Goal: Transaction & Acquisition: Purchase product/service

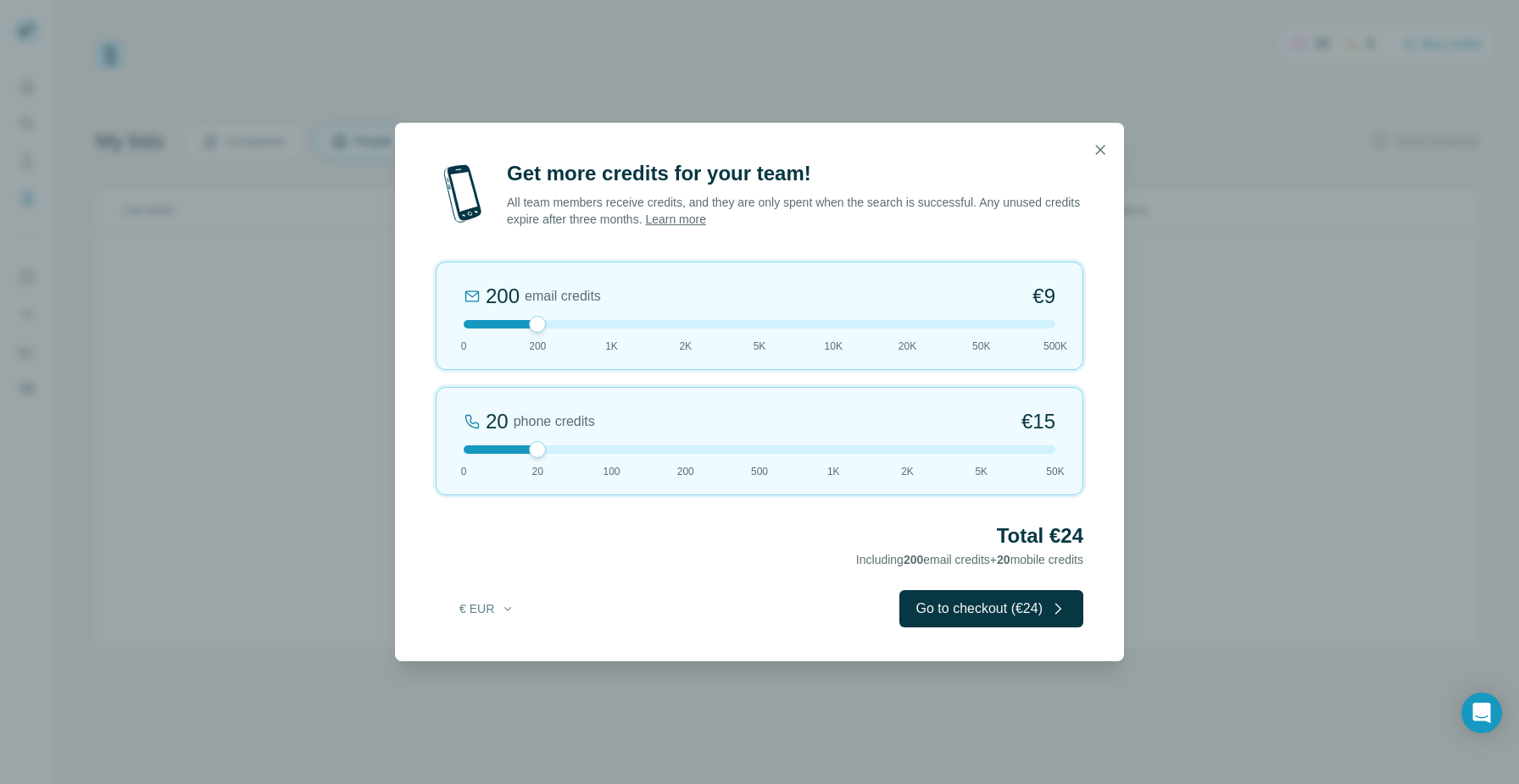
drag, startPoint x: 539, startPoint y: 318, endPoint x: 558, endPoint y: 317, distance: 19.0
click at [558, 317] on div "200 email credits €9 0 200 1K 2K 5K 10K 20K 50K 500K" at bounding box center [759, 315] width 647 height 109
drag, startPoint x: 536, startPoint y: 449, endPoint x: 337, endPoint y: 447, distance: 199.0
click at [337, 447] on div "Get more credits for your team! All team members receive credits, and they are …" at bounding box center [759, 392] width 1519 height 784
click at [578, 324] on div at bounding box center [759, 324] width 592 height 9
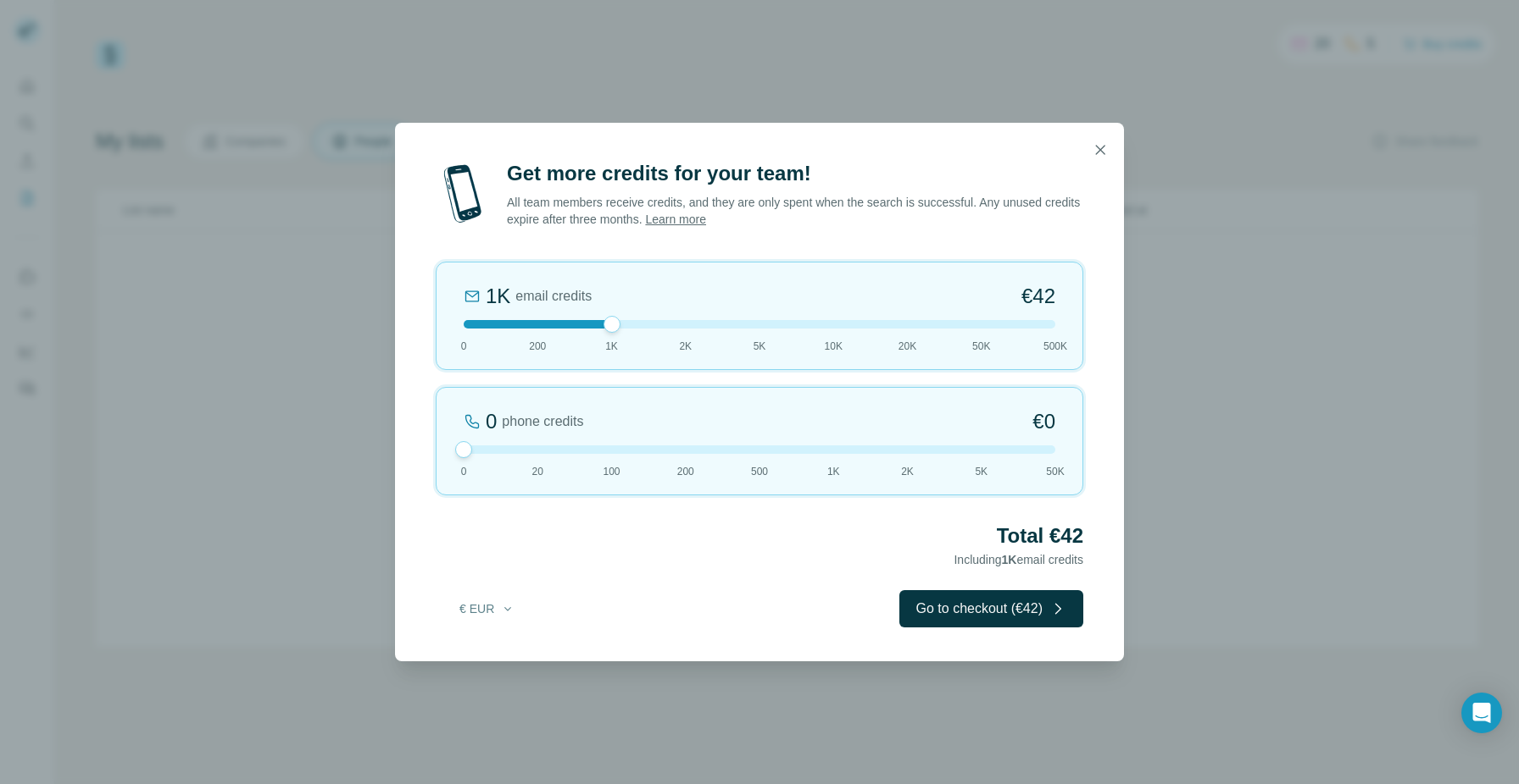
click at [539, 326] on div at bounding box center [759, 324] width 592 height 9
click at [1030, 311] on div "200 email credits €9 0 200 1K 2K 5K 10K 20K 50K 500K" at bounding box center [759, 315] width 647 height 109
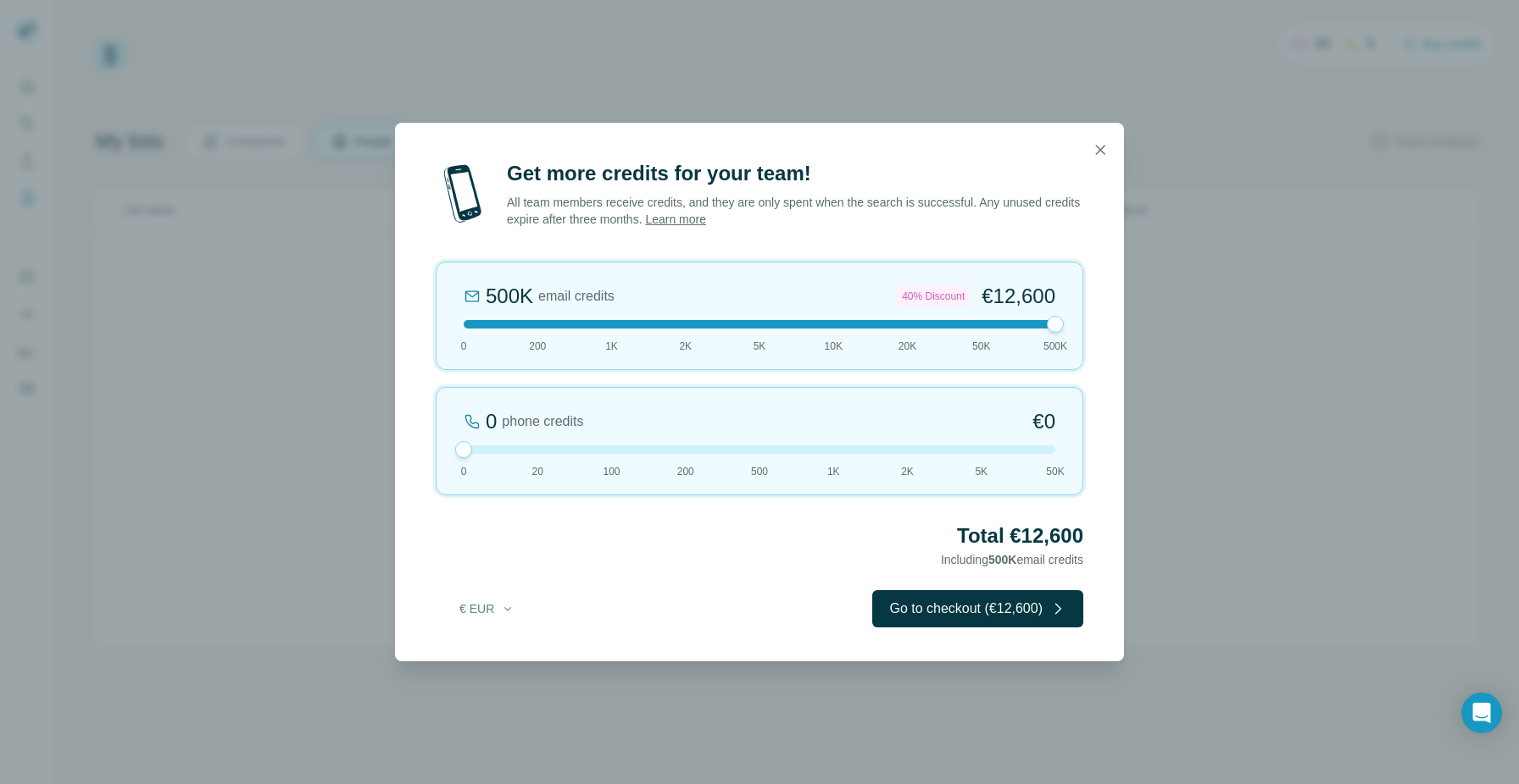
click at [1030, 311] on div "500K email credits 40% Discount €12,600 0 200 1K 2K 5K 10K 20K 50K 500K" at bounding box center [759, 315] width 647 height 109
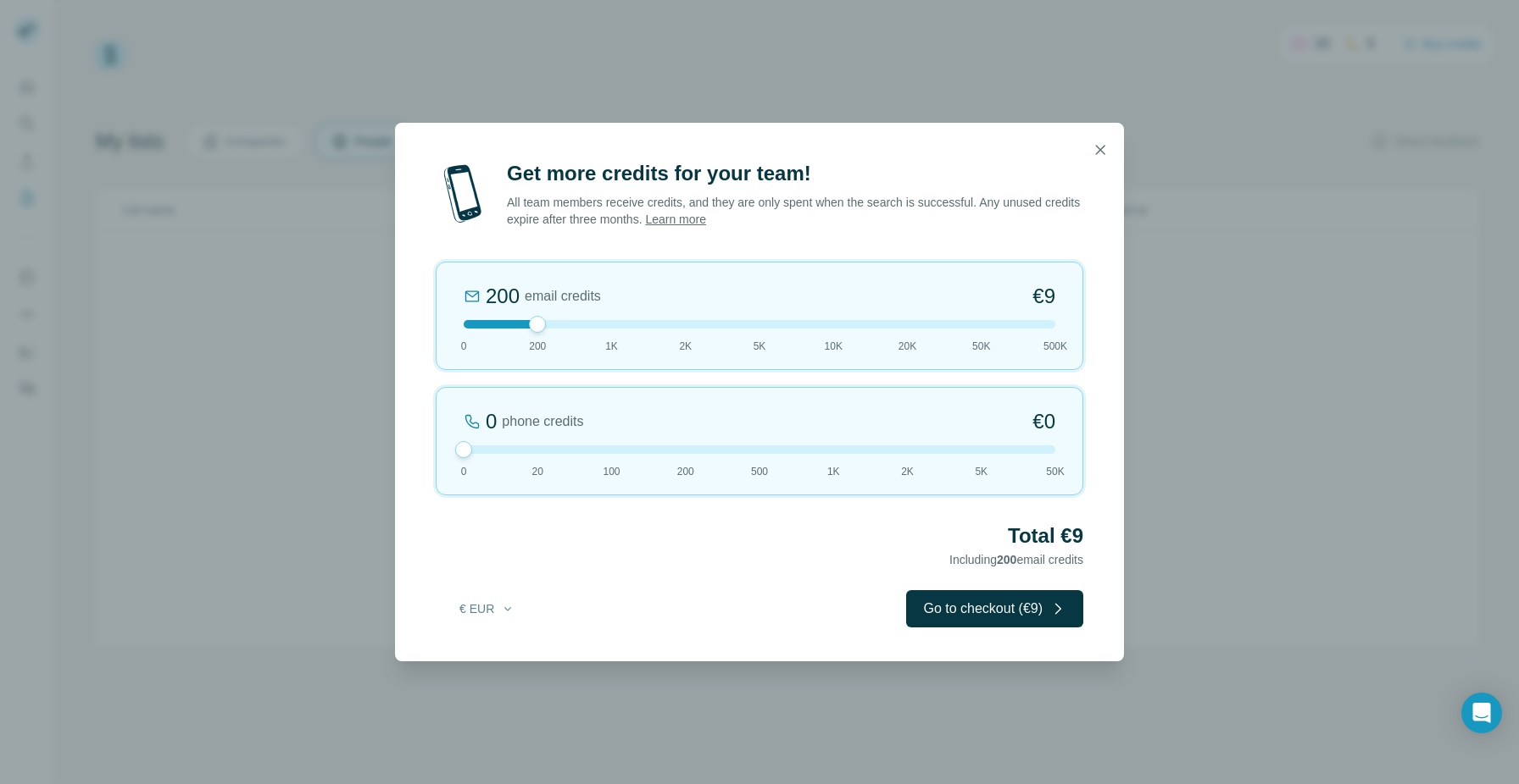
drag, startPoint x: 1056, startPoint y: 322, endPoint x: 551, endPoint y: 331, distance: 505.1
click at [551, 331] on div "200 email credits €9 0 200 1K 2K 5K 10K 20K 50K 500K" at bounding box center [759, 315] width 647 height 109
click at [604, 324] on div at bounding box center [759, 324] width 592 height 9
click at [688, 328] on div at bounding box center [759, 324] width 592 height 9
click at [616, 322] on div at bounding box center [759, 324] width 592 height 9
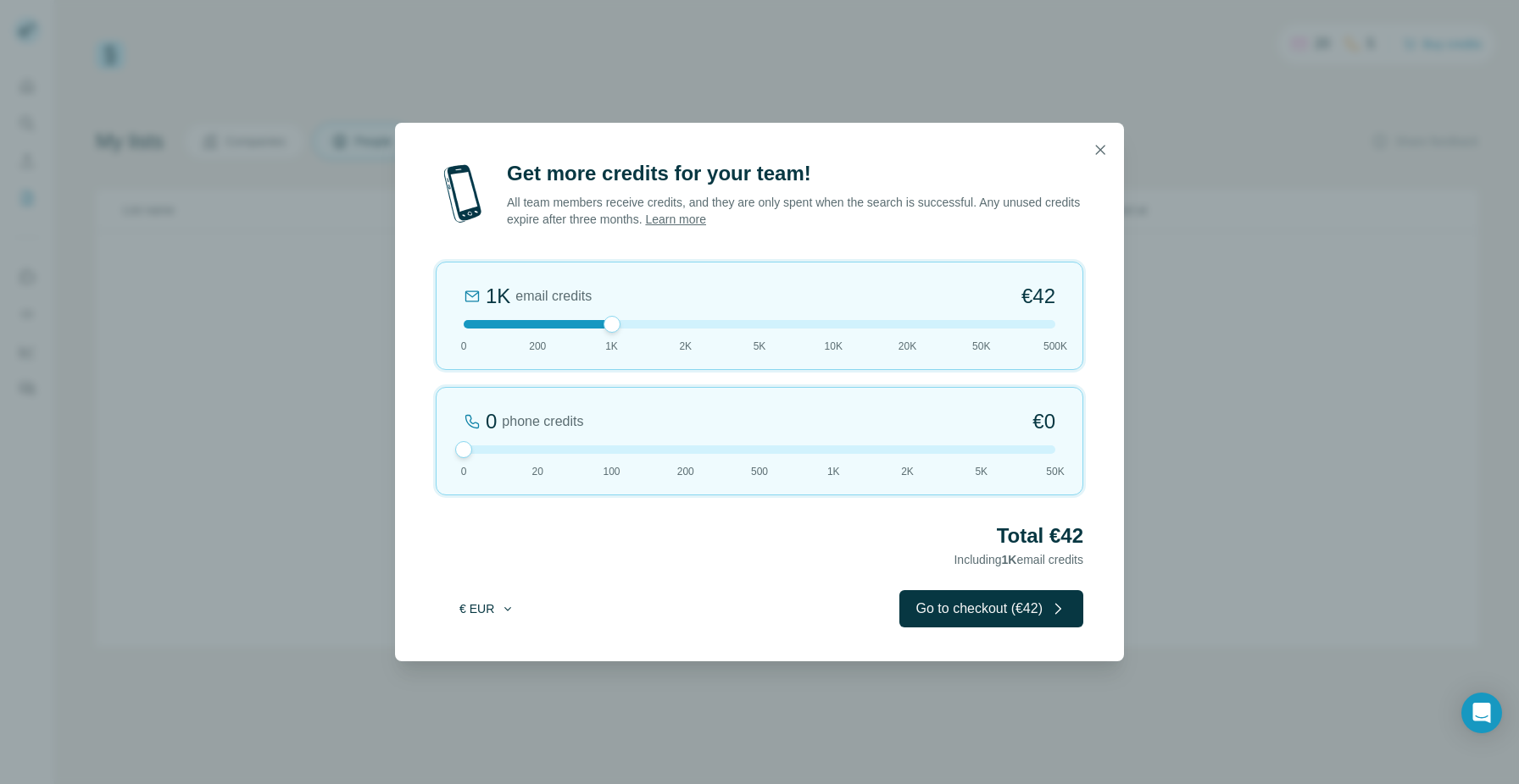
click at [476, 613] on button "€ EUR" at bounding box center [487, 609] width 78 height 30
click at [474, 653] on span "$ USD" at bounding box center [467, 647] width 34 height 17
click at [570, 324] on div at bounding box center [759, 324] width 592 height 9
click at [1106, 144] on icon "button" at bounding box center [1100, 150] width 17 height 17
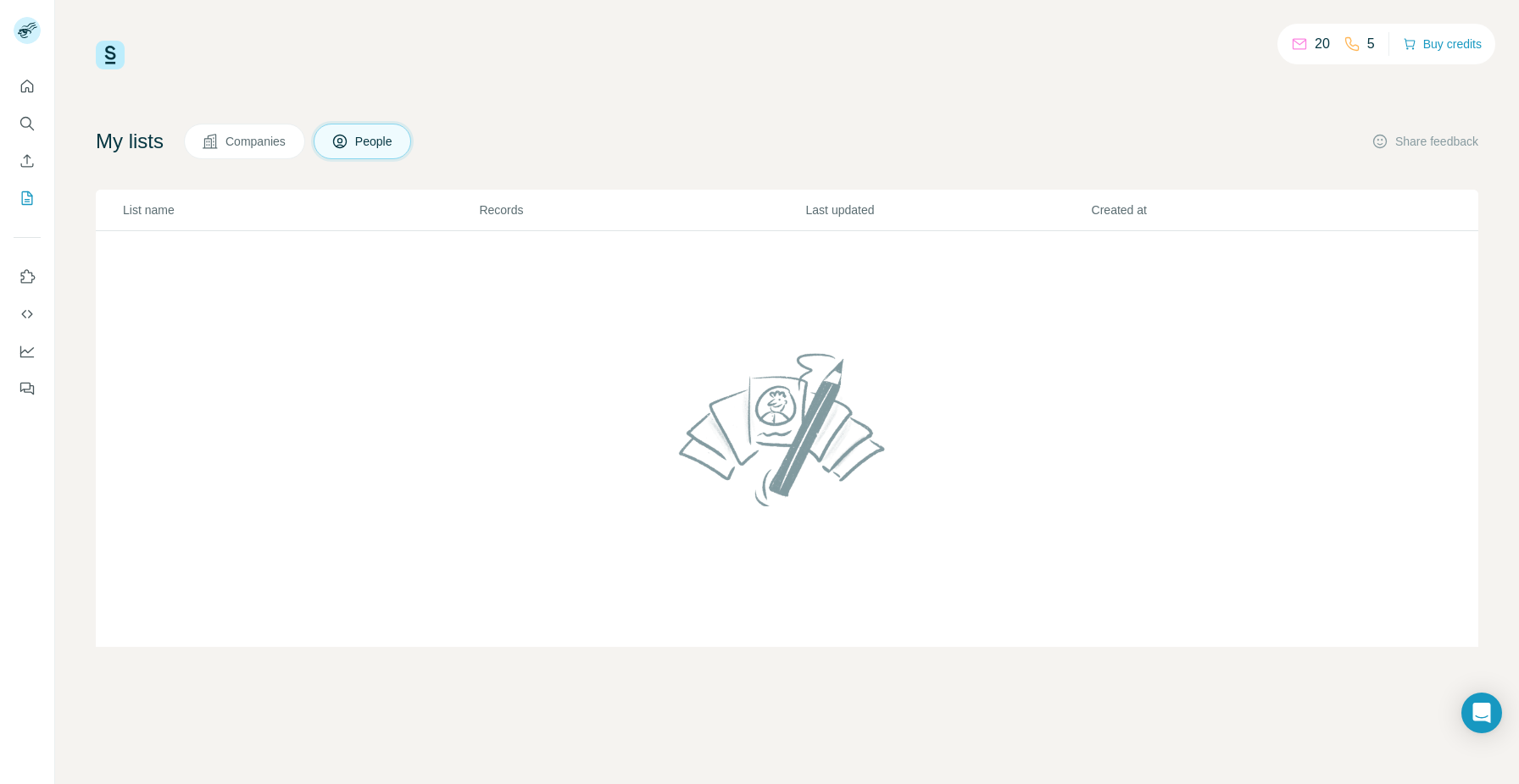
click at [1308, 49] on div "20" at bounding box center [1310, 44] width 39 height 21
click at [1432, 48] on button "Buy credits" at bounding box center [1442, 44] width 78 height 23
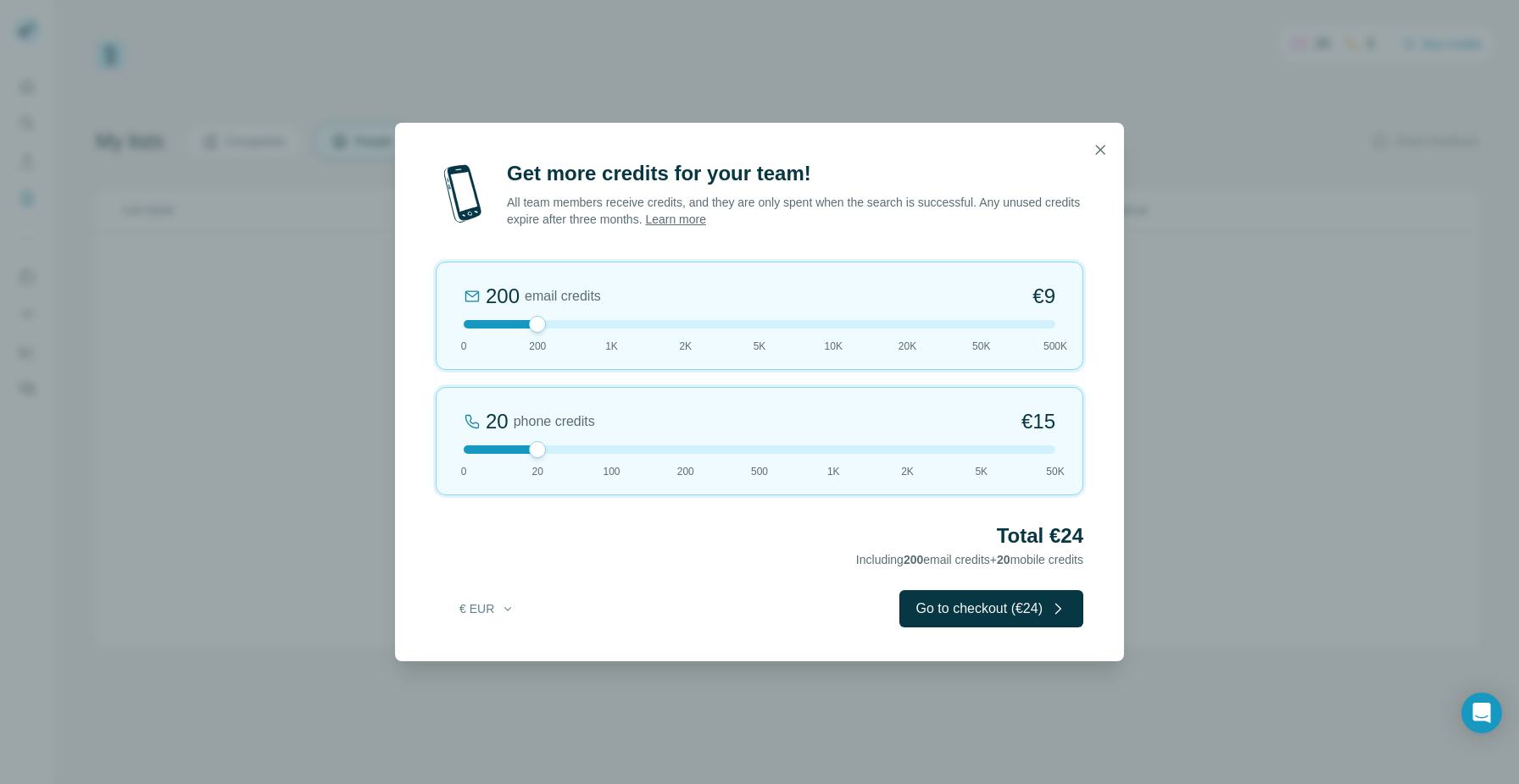
drag, startPoint x: 516, startPoint y: 450, endPoint x: 442, endPoint y: 450, distance: 74.0
click at [442, 450] on div "20 phone credits €[PHONE_NUMBER] 1K 2K 5K 50K" at bounding box center [759, 441] width 647 height 109
drag, startPoint x: 539, startPoint y: 320, endPoint x: 580, endPoint y: 318, distance: 41.0
click at [580, 318] on div "1K email credits €42 0 200 1K 2K 5K 10K 20K 50K 500K" at bounding box center [759, 315] width 647 height 109
click at [680, 575] on div "Get more credits for your team! All team members receive credits, and they are …" at bounding box center [759, 411] width 729 height 501
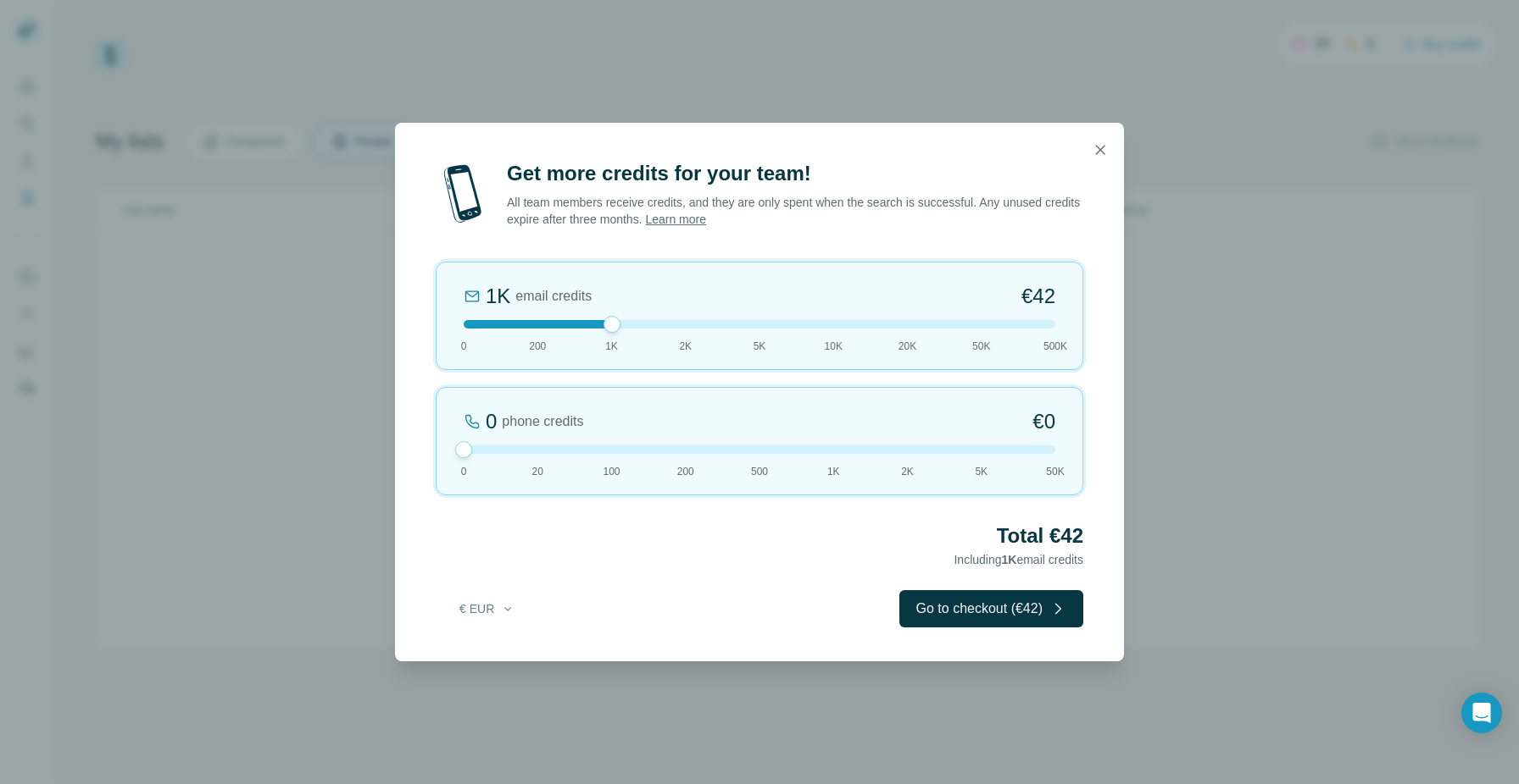
click at [682, 325] on div at bounding box center [759, 324] width 592 height 9
click at [611, 324] on div at bounding box center [759, 324] width 592 height 9
click at [543, 323] on div at bounding box center [759, 324] width 592 height 9
click at [560, 323] on div at bounding box center [759, 324] width 592 height 9
